Goal: Information Seeking & Learning: Learn about a topic

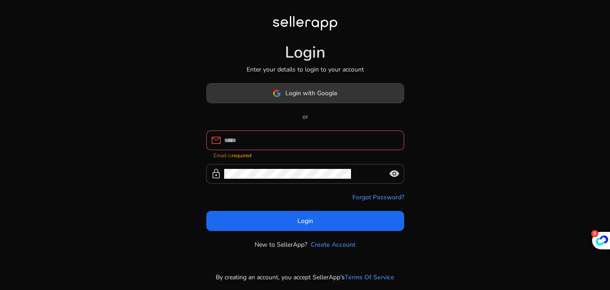
click at [323, 96] on span "Login with Google" at bounding box center [311, 92] width 52 height 9
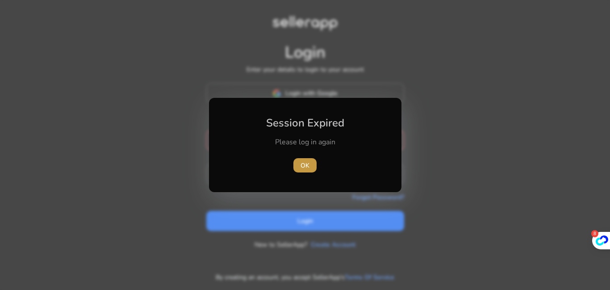
click at [303, 163] on span "OK" at bounding box center [304, 165] width 9 height 9
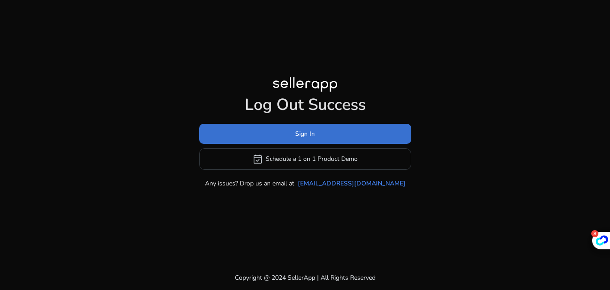
click at [302, 136] on span "Sign In" at bounding box center [305, 133] width 20 height 9
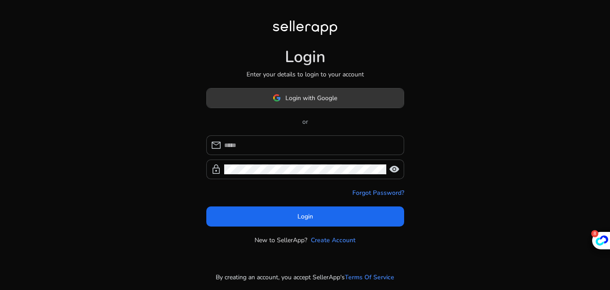
click at [298, 96] on span "Login with Google" at bounding box center [311, 97] width 52 height 9
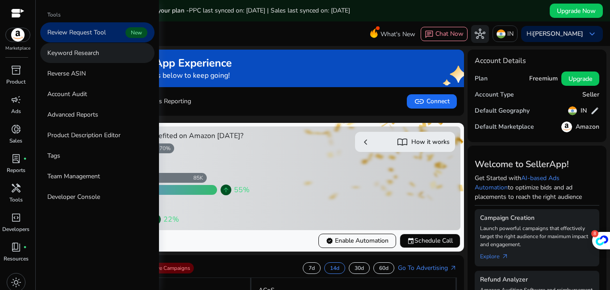
click at [94, 51] on p "Keyword Research" at bounding box center [73, 52] width 52 height 9
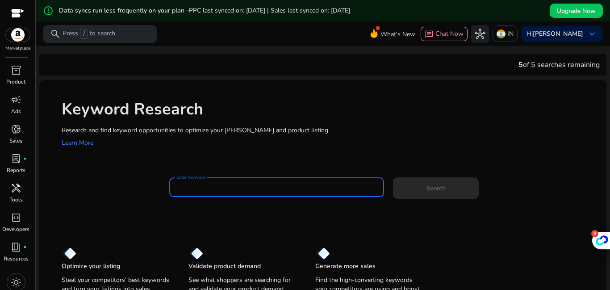
click at [228, 185] on input "Enter Keyword" at bounding box center [276, 187] width 201 height 10
paste input "**********"
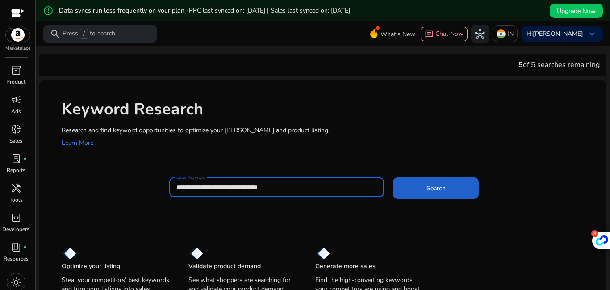
type input "**********"
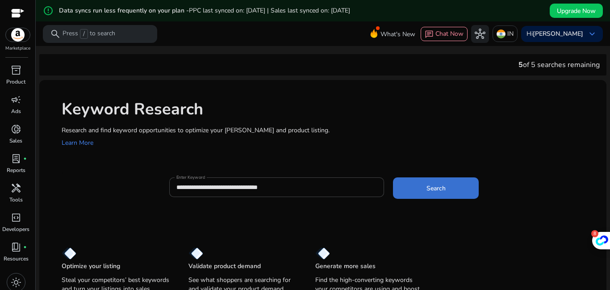
click at [412, 188] on span at bounding box center [436, 187] width 86 height 21
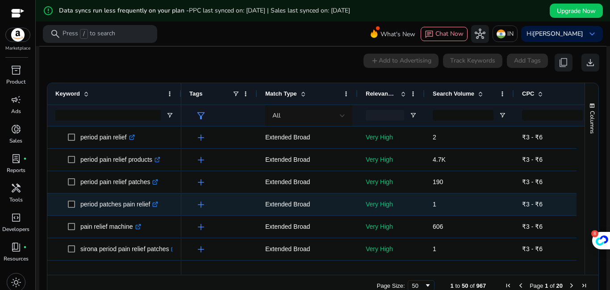
scroll to position [137, 0]
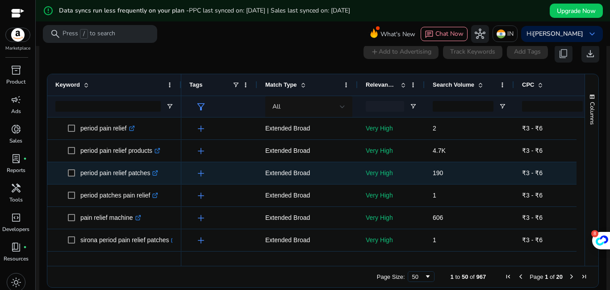
click at [241, 172] on div "add" at bounding box center [219, 172] width 60 height 21
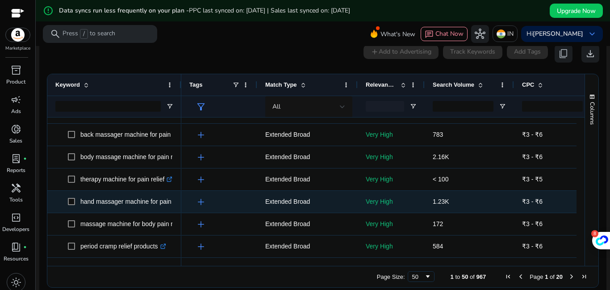
scroll to position [0, 0]
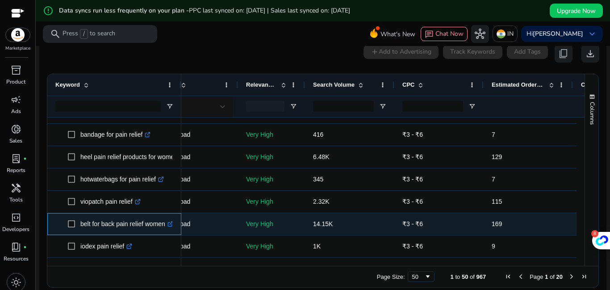
drag, startPoint x: 79, startPoint y: 218, endPoint x: 166, endPoint y: 224, distance: 87.7
click at [166, 224] on div "belt for back pain relief women .st0{fill:#2c8af8}" at bounding box center [114, 223] width 118 height 21
copy span "belt for back pain relief women"
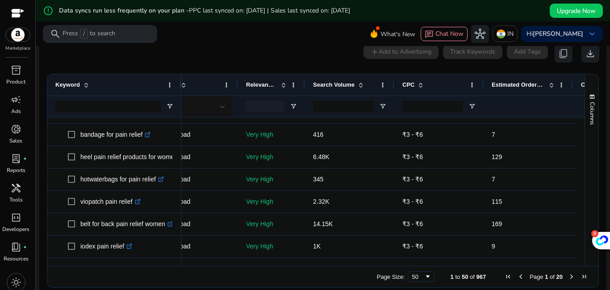
click at [192, 46] on mat-toolbar "search Press / to search What's New chat Chat Now hub IN [GEOGRAPHIC_DATA][PERS…" at bounding box center [323, 33] width 574 height 25
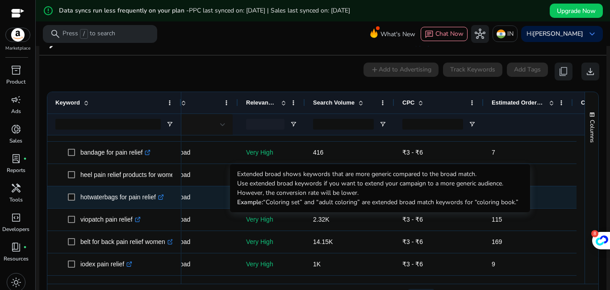
click at [208, 188] on p "Extended Broad" at bounding box center [187, 197] width 84 height 18
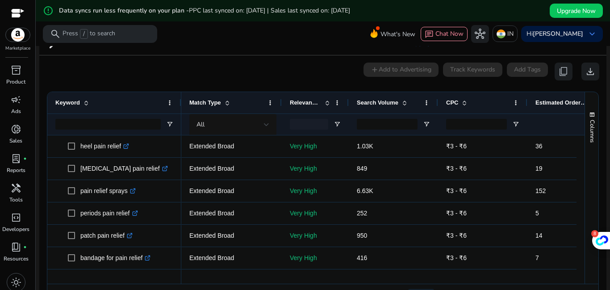
scroll to position [848, 0]
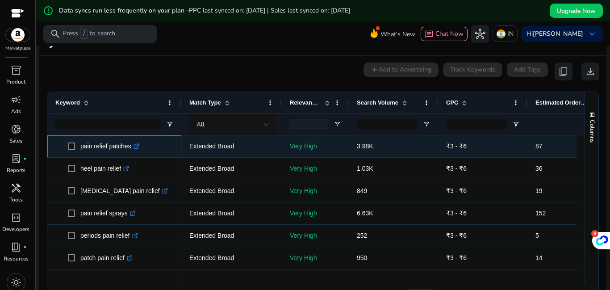
drag, startPoint x: 132, startPoint y: 141, endPoint x: 80, endPoint y: 145, distance: 52.0
click at [80, 145] on p "pain relief patches .st0{fill:#2c8af8}" at bounding box center [109, 146] width 59 height 18
copy p "pain relief patches"
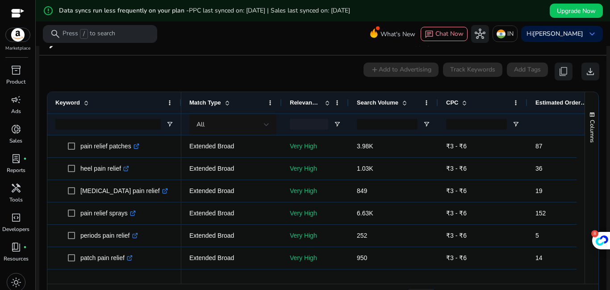
click at [196, 62] on div "0 keyword(s) selected add Add to Advertising Track Keywords Add Tags content_co…" at bounding box center [322, 71] width 552 height 18
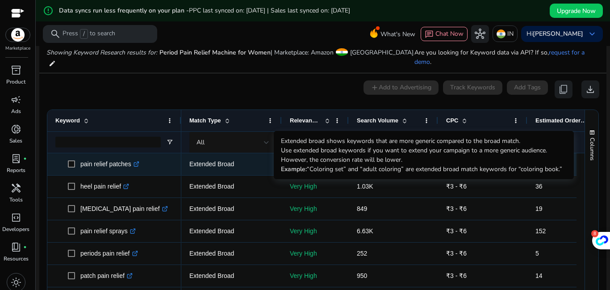
click at [226, 161] on p "Extended Broad" at bounding box center [231, 164] width 84 height 18
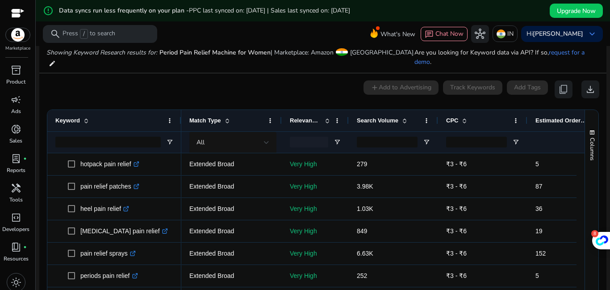
scroll to position [803, 0]
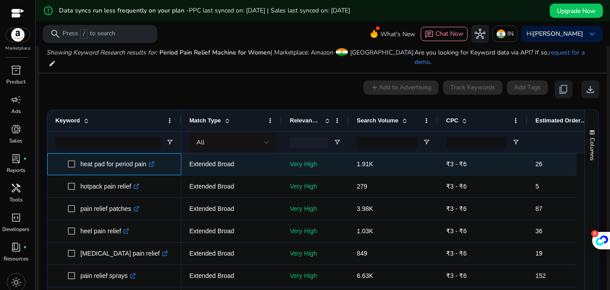
drag, startPoint x: 149, startPoint y: 159, endPoint x: 80, endPoint y: 159, distance: 68.7
click at [80, 159] on span "heat pad for period pain .st0{fill:#2c8af8}" at bounding box center [120, 164] width 105 height 18
copy span "heat pad for period pain"
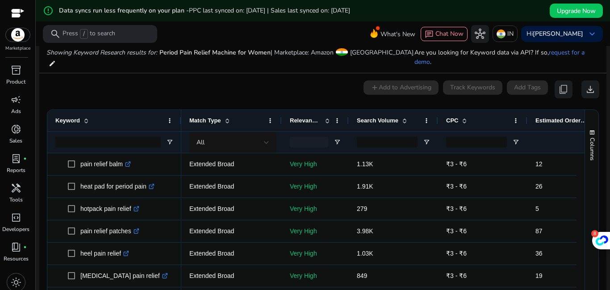
scroll to position [759, 0]
click at [237, 81] on div "0 keyword(s) selected add Add to Advertising Track Keywords Add Tags content_co…" at bounding box center [322, 89] width 552 height 18
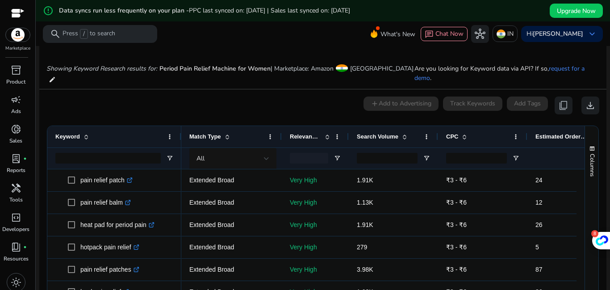
scroll to position [83, 0]
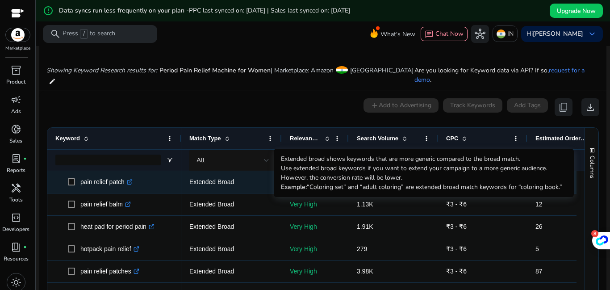
click at [235, 173] on p "Extended Broad" at bounding box center [231, 182] width 84 height 18
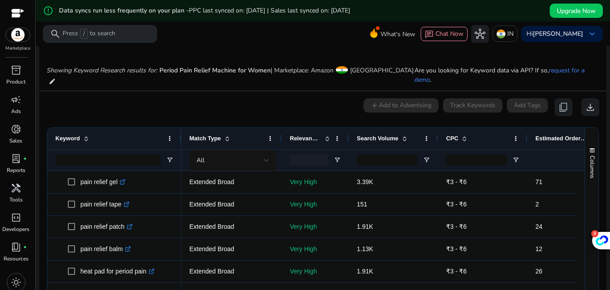
scroll to position [692, 0]
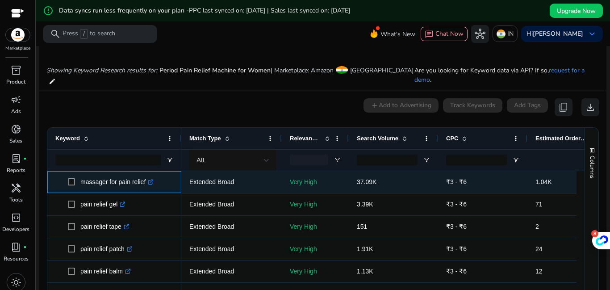
drag, startPoint x: 146, startPoint y: 176, endPoint x: 76, endPoint y: 183, distance: 70.4
click at [76, 183] on div "massager for pain relief .st0{fill:#2c8af8}" at bounding box center [114, 182] width 134 height 22
copy span "massager for pain relief"
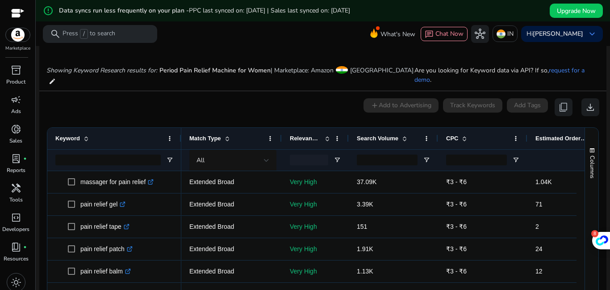
click at [221, 46] on div at bounding box center [323, 47] width 574 height 2
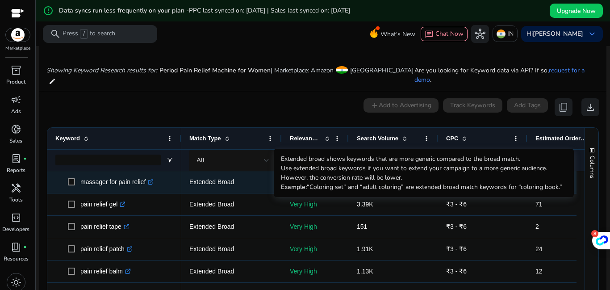
click at [222, 173] on p "Extended Broad" at bounding box center [231, 182] width 84 height 18
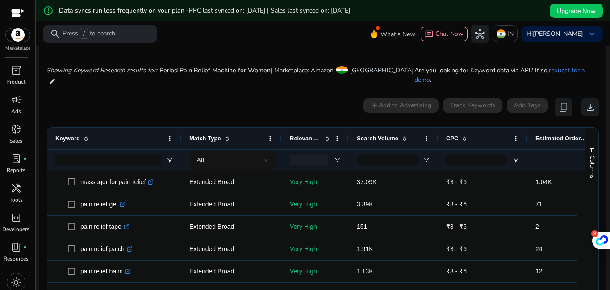
click at [217, 91] on mat-card "0 keyword(s) selected add Add to Advertising Track Keywords Add Tags content_co…" at bounding box center [322, 222] width 567 height 262
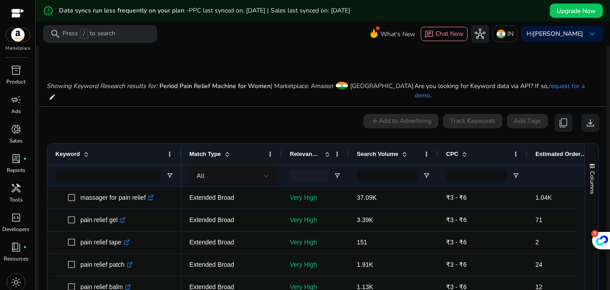
scroll to position [65, 0]
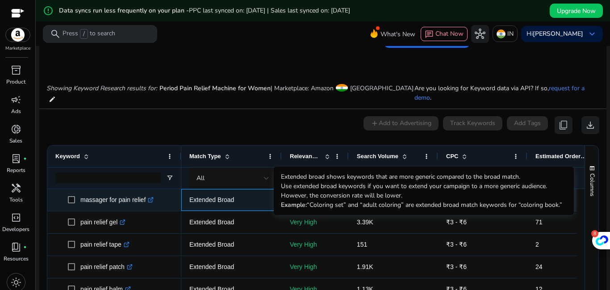
click at [215, 194] on p "Extended Broad" at bounding box center [231, 200] width 84 height 18
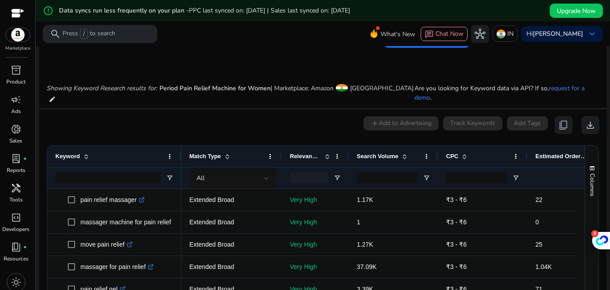
scroll to position [602, 0]
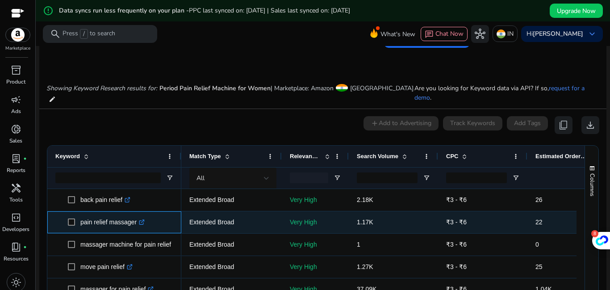
drag, startPoint x: 137, startPoint y: 218, endPoint x: 80, endPoint y: 213, distance: 56.9
click at [80, 213] on span "pain relief massager .st0{fill:#2c8af8}" at bounding box center [120, 222] width 105 height 18
copy span "pain relief massager"
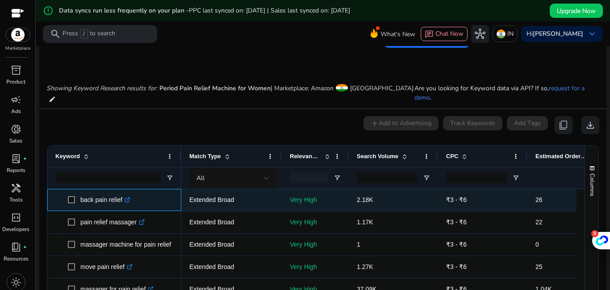
drag, startPoint x: 124, startPoint y: 195, endPoint x: 77, endPoint y: 192, distance: 47.4
click at [77, 192] on span "back pain relief .st0{fill:#2c8af8}" at bounding box center [120, 200] width 105 height 18
copy span "back pain relief"
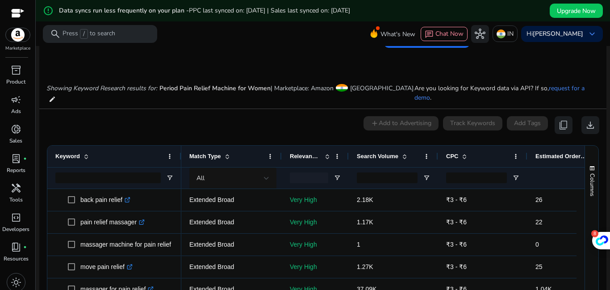
click at [190, 61] on mat-card "**********" at bounding box center [322, 40] width 567 height 43
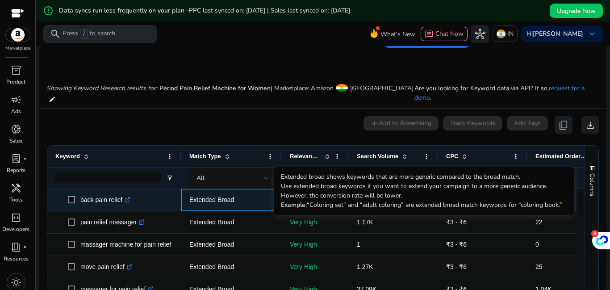
click at [224, 194] on p "Extended Broad" at bounding box center [231, 200] width 84 height 18
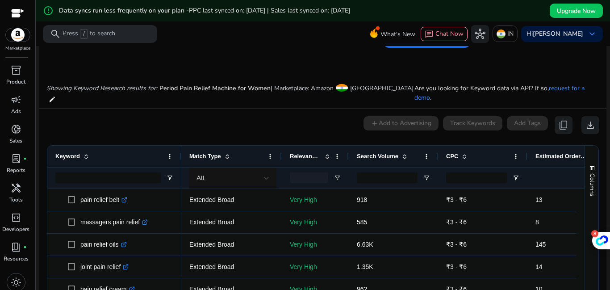
scroll to position [469, 0]
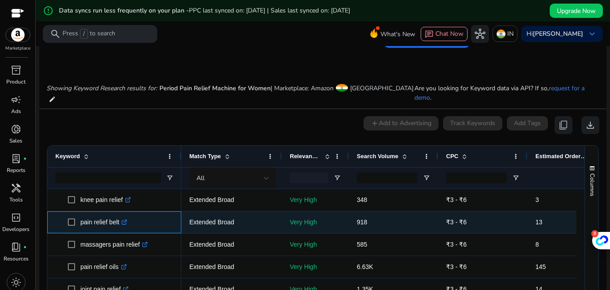
drag, startPoint x: 121, startPoint y: 217, endPoint x: 75, endPoint y: 219, distance: 46.0
click at [75, 219] on span "pain relief belt .st0{fill:#2c8af8}" at bounding box center [120, 222] width 105 height 18
copy span "pain relief belt"
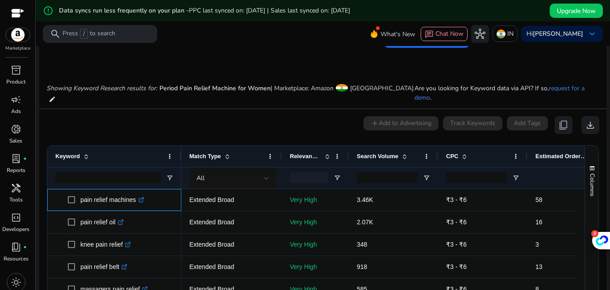
scroll to position [424, 0]
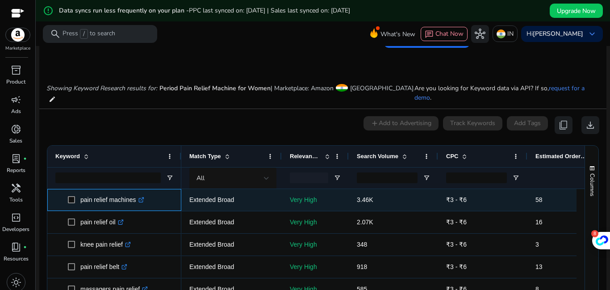
drag, startPoint x: 136, startPoint y: 195, endPoint x: 81, endPoint y: 198, distance: 55.5
click at [81, 198] on p "pain relief machines .st0{fill:#2c8af8}" at bounding box center [112, 200] width 64 height 18
copy p "pain relief machines"
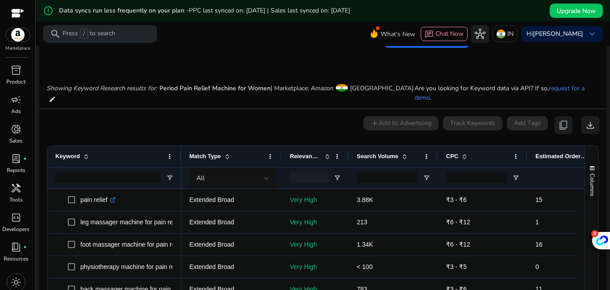
scroll to position [179, 0]
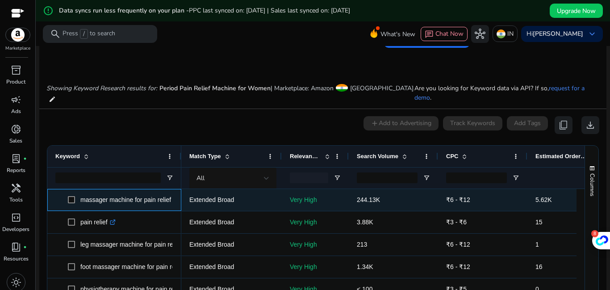
drag, startPoint x: 173, startPoint y: 194, endPoint x: 79, endPoint y: 197, distance: 93.3
click at [79, 197] on span "massager machine for pain relief .st0{fill:#2c8af8}" at bounding box center [120, 200] width 105 height 18
copy span "massager machine for pain relief .st0{fill:#2c8af8}"
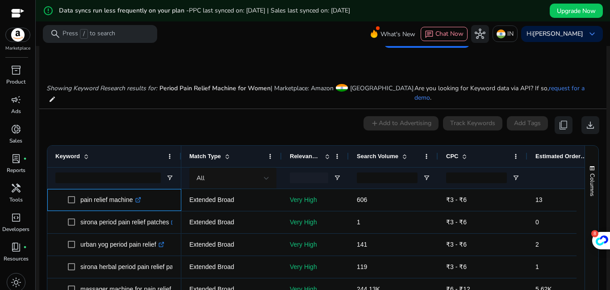
scroll to position [89, 0]
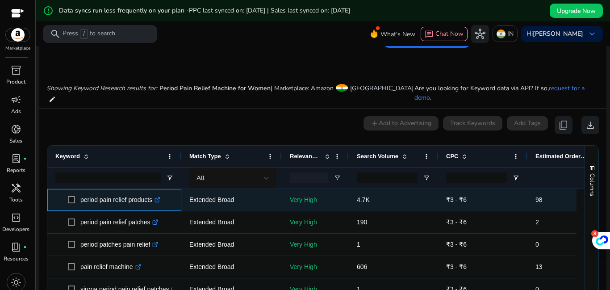
drag, startPoint x: 154, startPoint y: 193, endPoint x: 80, endPoint y: 192, distance: 74.1
click at [80, 192] on span "period pain relief products .st0{fill:#2c8af8}" at bounding box center [120, 200] width 105 height 18
copy span "period pain relief products"
